Goal: Task Accomplishment & Management: Manage account settings

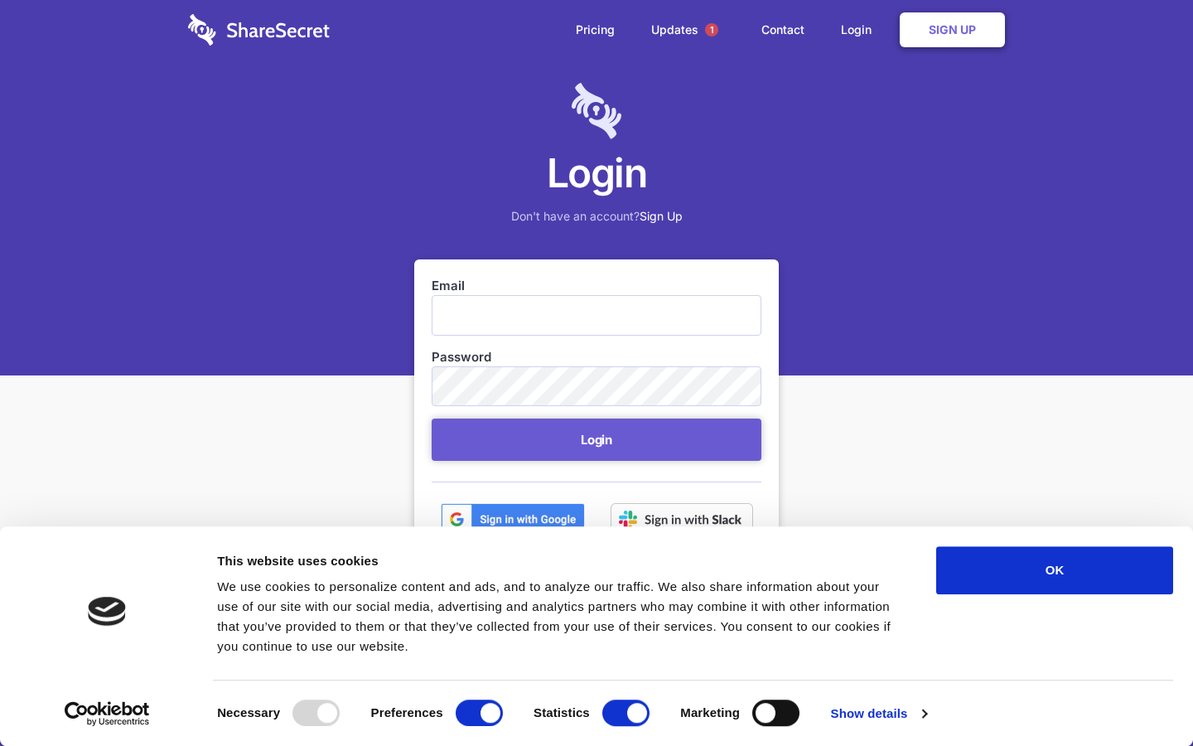
scroll to position [67, 0]
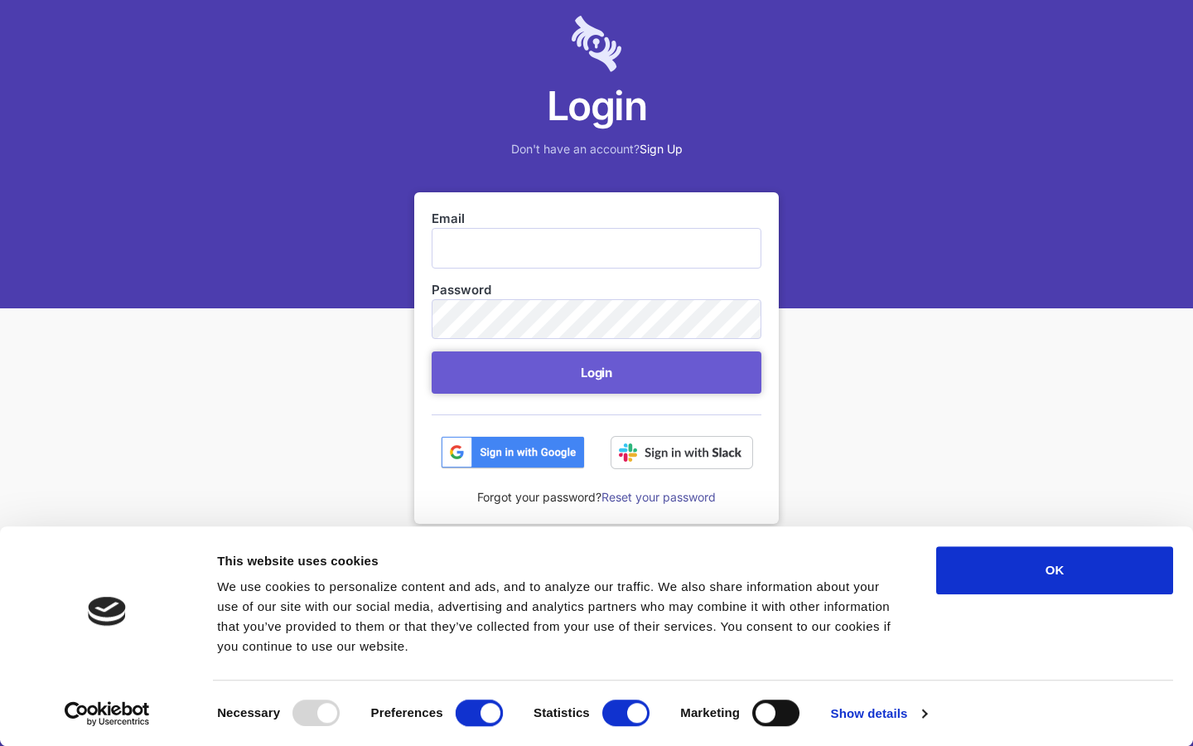
click at [479, 713] on input "Preferences" at bounding box center [479, 712] width 47 height 27
checkbox input "false"
click at [626, 713] on input "Statistics" at bounding box center [625, 712] width 47 height 27
checkbox input "false"
click at [776, 713] on input "Marketing" at bounding box center [775, 712] width 47 height 27
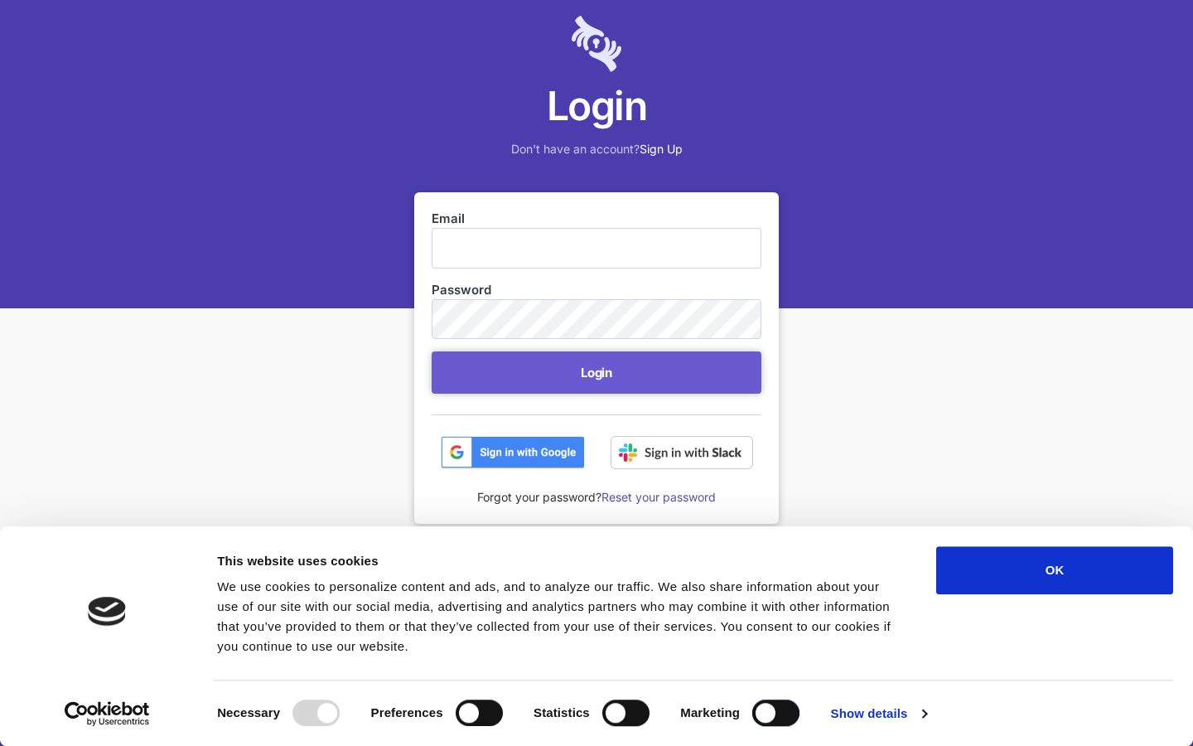
checkbox input "true"
click at [597, 248] on input "Email" at bounding box center [597, 248] width 330 height 40
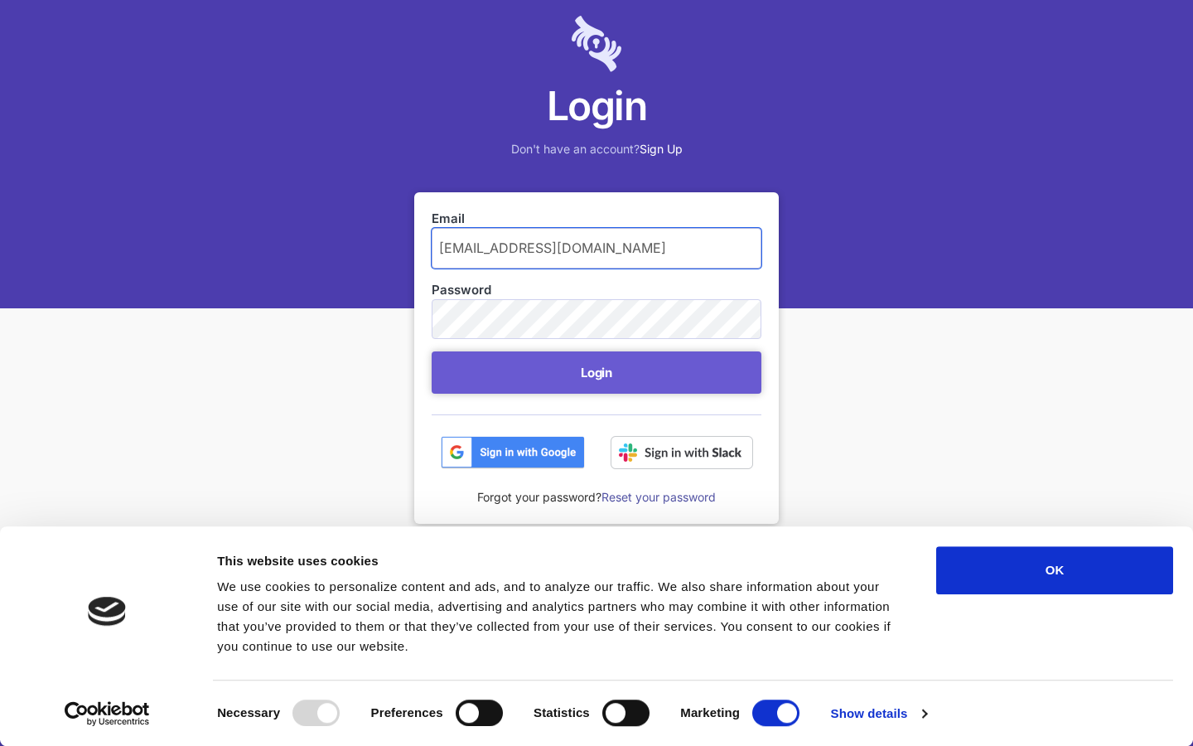
type input "costantino97@mailrez.com"
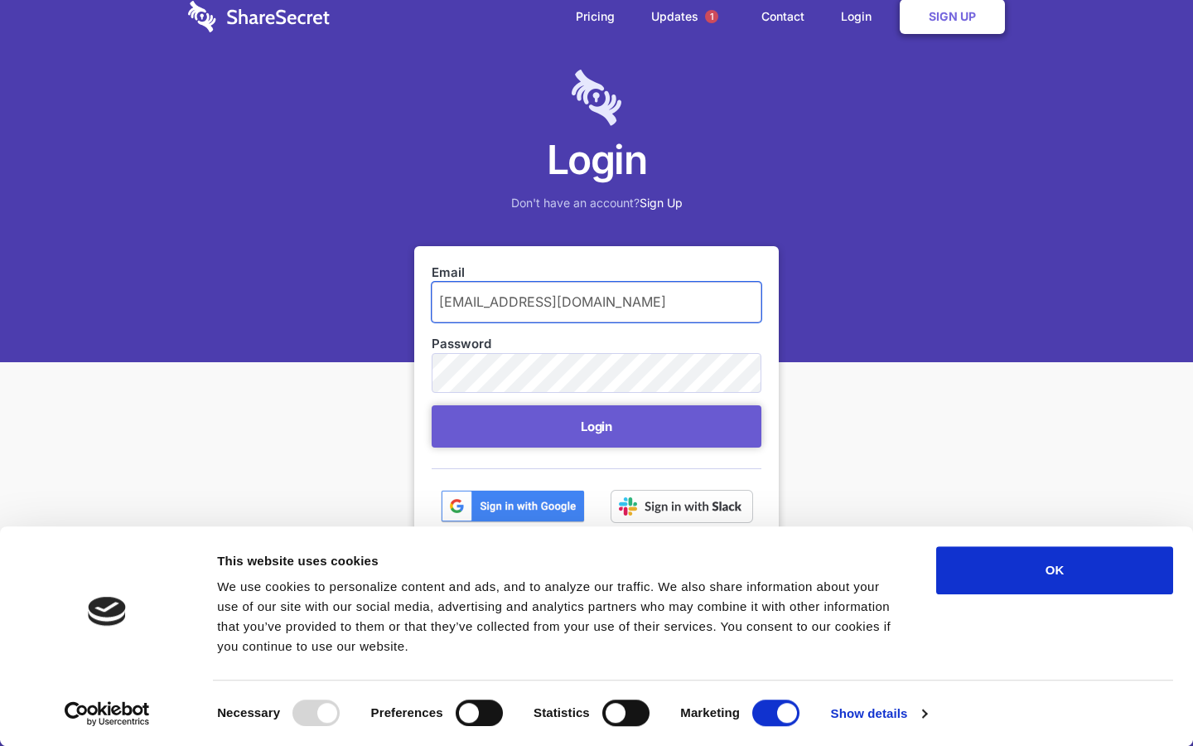
click at [432, 405] on button "Login" at bounding box center [597, 426] width 330 height 42
